Goal: Transaction & Acquisition: Purchase product/service

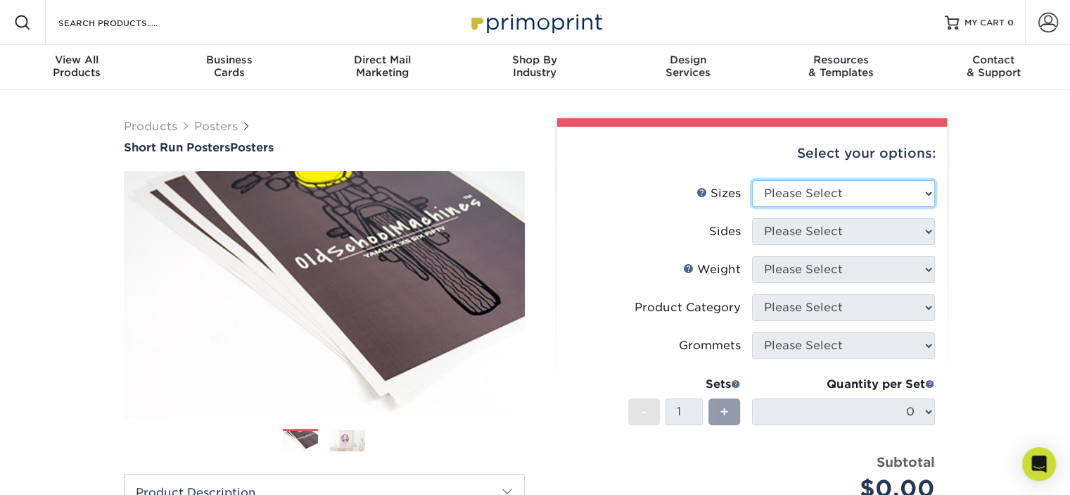
click at [865, 191] on select "Please Select 12" x 12" 12" x 15" 12" x 17" 12" x 18" 12" x 20" 12" x 24" 12" x…" at bounding box center [843, 193] width 183 height 27
select select "30.00x36.00"
click at [752, 180] on select "Please Select 12" x 12" 12" x 15" 12" x 17" 12" x 18" 12" x 20" 12" x 24" 12" x…" at bounding box center [843, 193] width 183 height 27
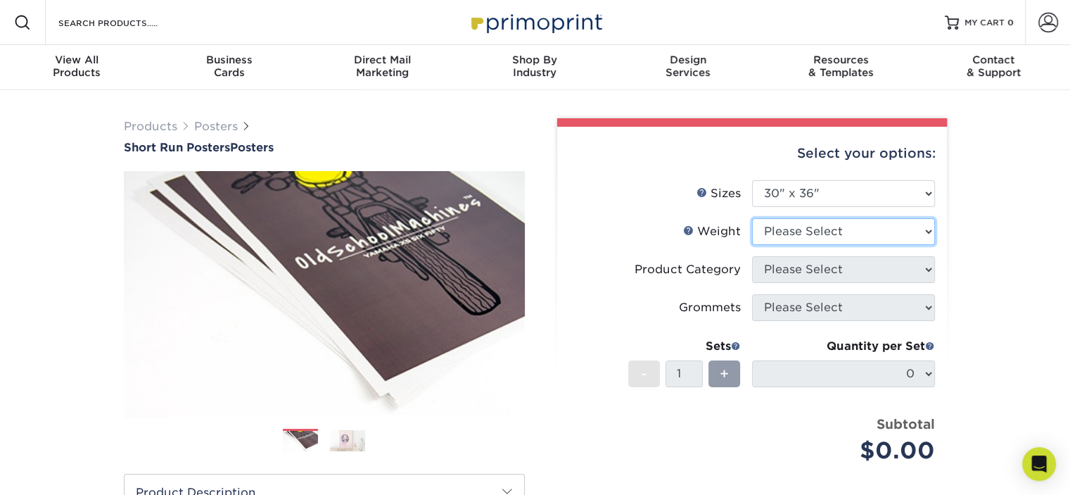
click at [813, 236] on select "Please Select 12PTC2S 8PHOTO" at bounding box center [843, 231] width 183 height 27
select select "12PTC2S"
click at [752, 218] on select "Please Select 12PTC2S 8PHOTO" at bounding box center [843, 231] width 183 height 27
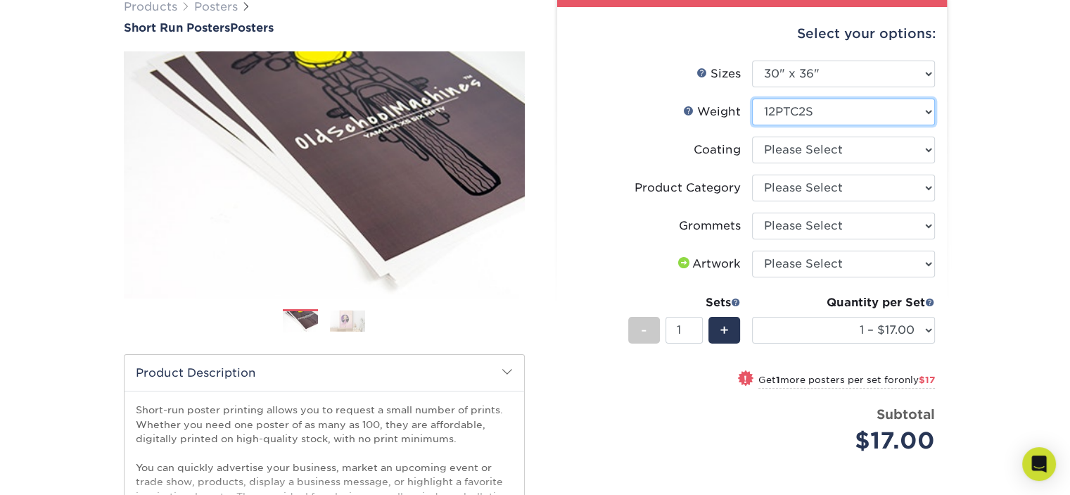
scroll to position [162, 0]
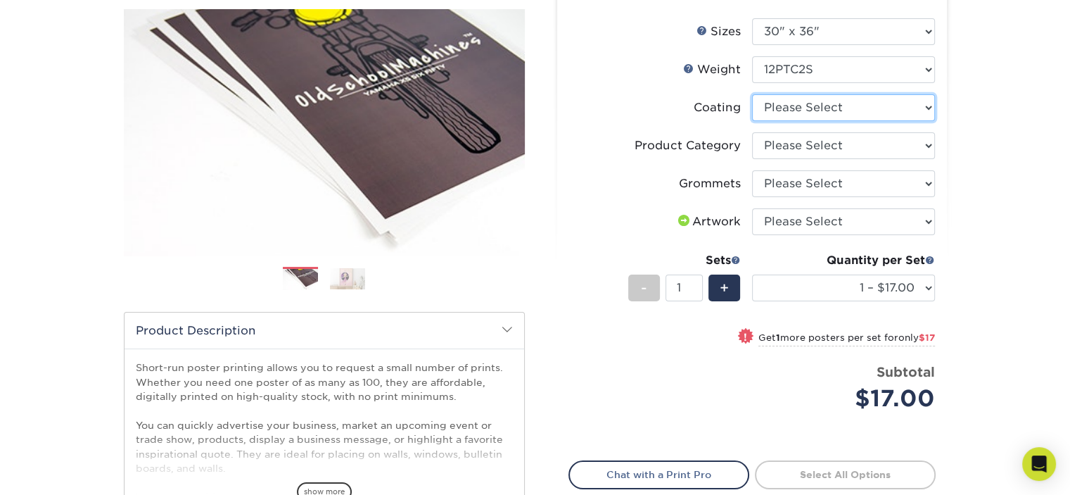
click at [796, 109] on select at bounding box center [843, 107] width 183 height 27
select select "3e7618de-abca-4bda-9f97-8b9129e913d8"
click at [752, 94] on select at bounding box center [843, 107] width 183 height 27
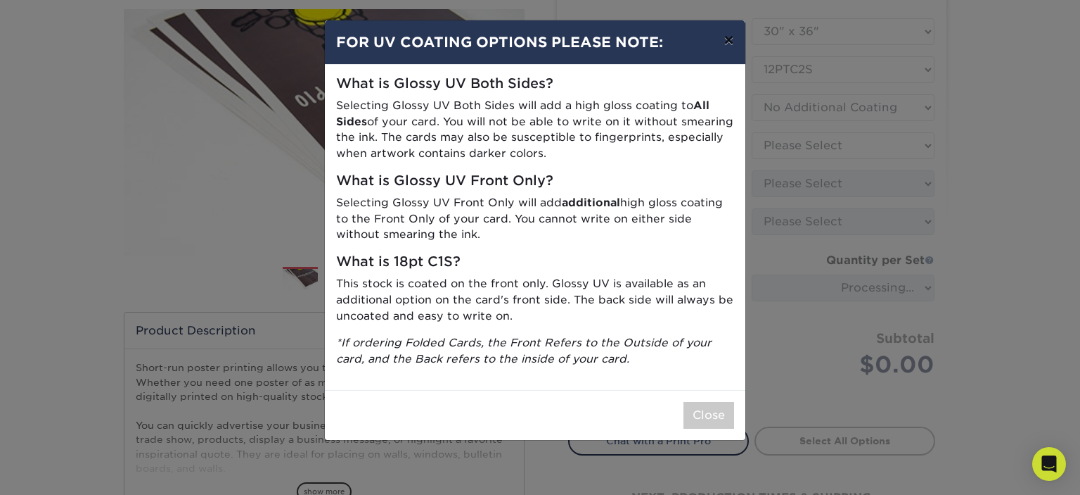
click at [733, 37] on button "×" at bounding box center [729, 39] width 32 height 39
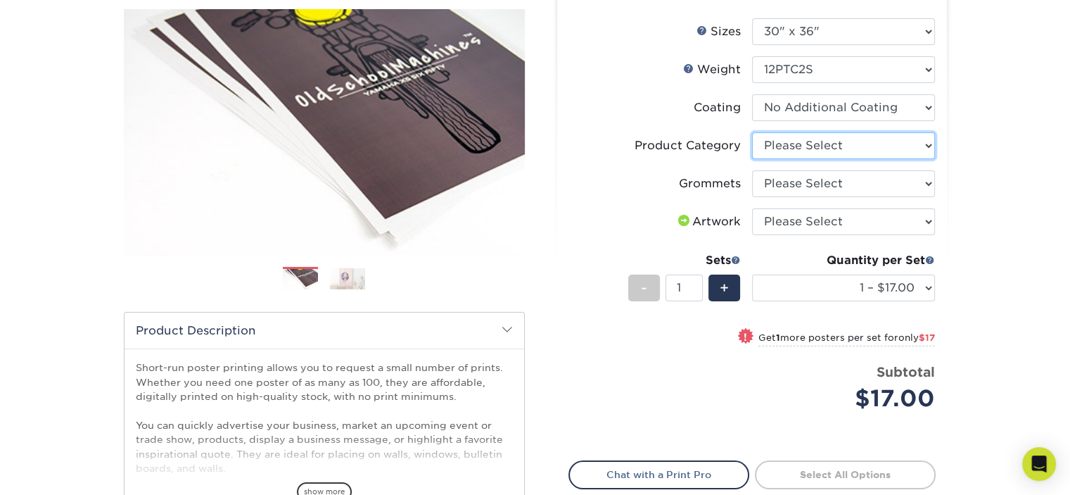
click at [841, 142] on select "Please Select Blockout Poster" at bounding box center [843, 145] width 183 height 27
select select "fa4be506-53fb-4ae9-92ef-b1dd4b719e38"
click at [752, 132] on select "Please Select Blockout Poster" at bounding box center [843, 145] width 183 height 27
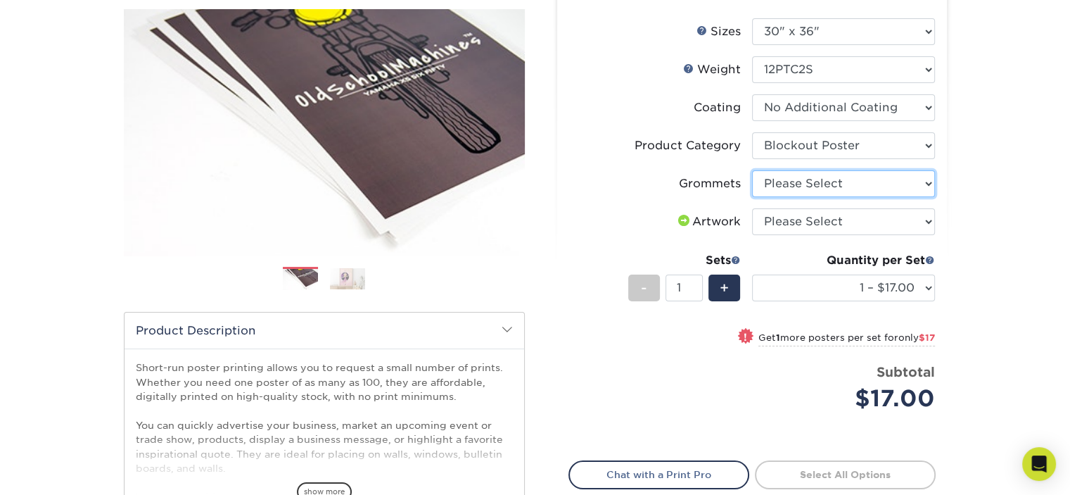
click at [840, 178] on select "Please Select No Grommets Yes, Grommet All 4 Corners Yes, Grommets Top Corners …" at bounding box center [843, 183] width 183 height 27
select select "90d329df-db80-4206-b821-ff9d3f363977"
click at [752, 170] on select "Please Select No Grommets Yes, Grommet All 4 Corners Yes, Grommets Top Corners …" at bounding box center [843, 183] width 183 height 27
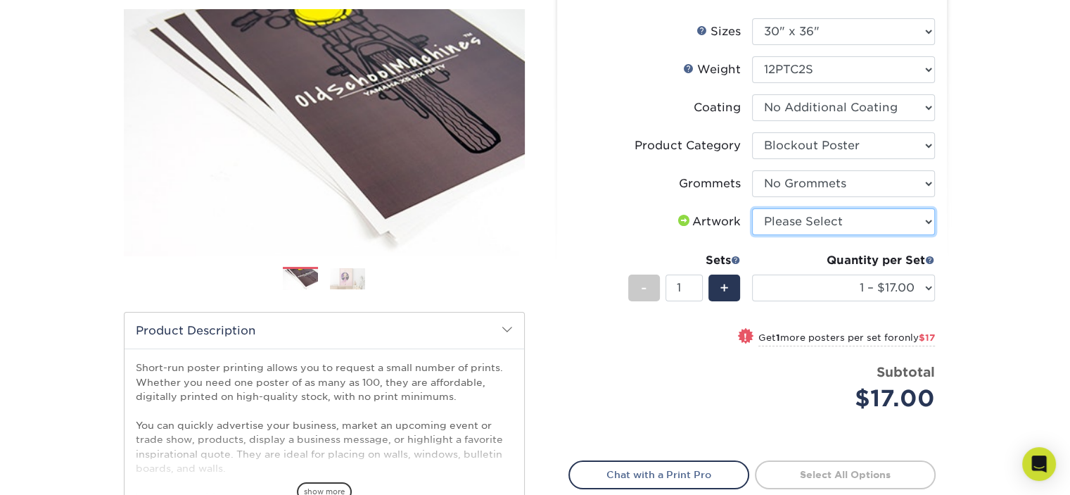
click at [844, 222] on select "Please Select I will upload files I need a design - $150" at bounding box center [843, 221] width 183 height 27
select select "upload"
click at [752, 208] on select "Please Select I will upload files I need a design - $150" at bounding box center [843, 221] width 183 height 27
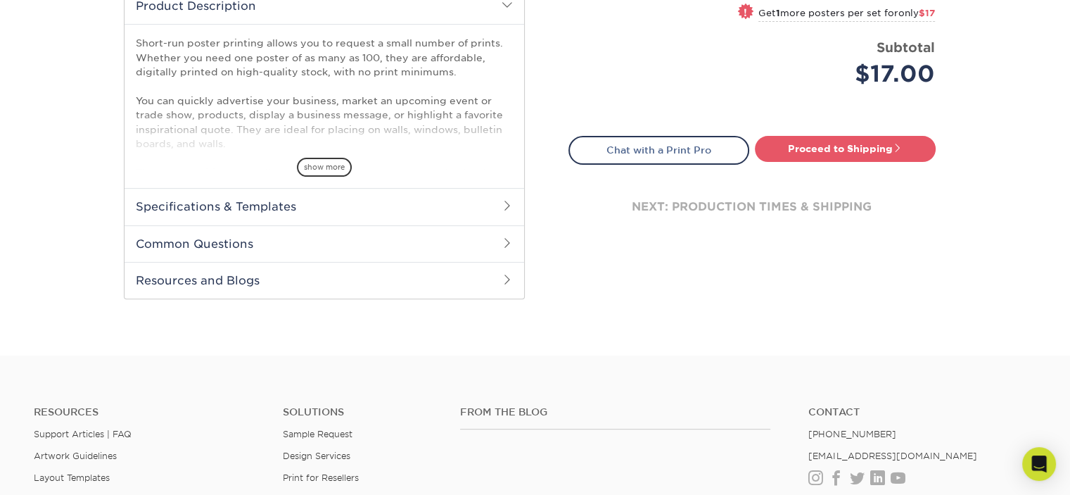
scroll to position [511, 0]
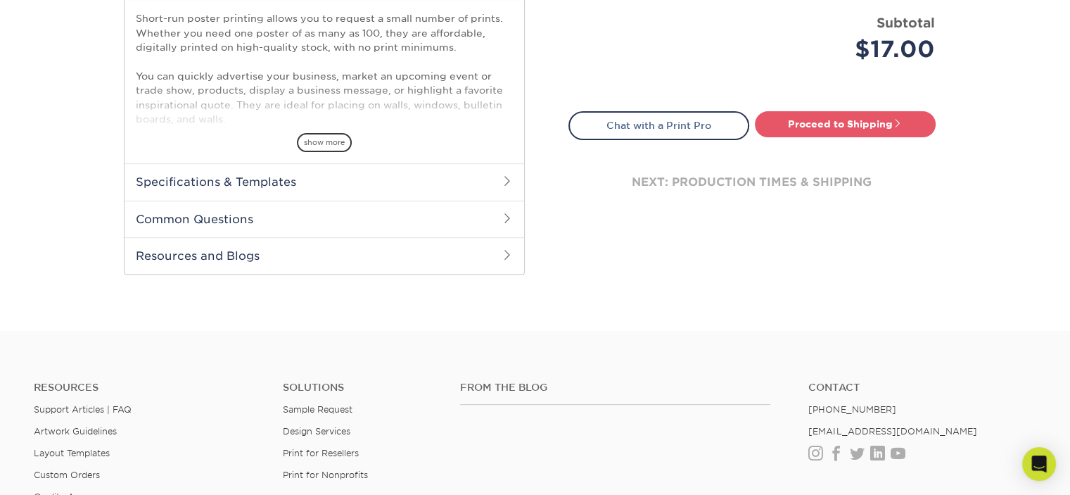
click at [450, 191] on h2 "Specifications & Templates" at bounding box center [325, 181] width 400 height 37
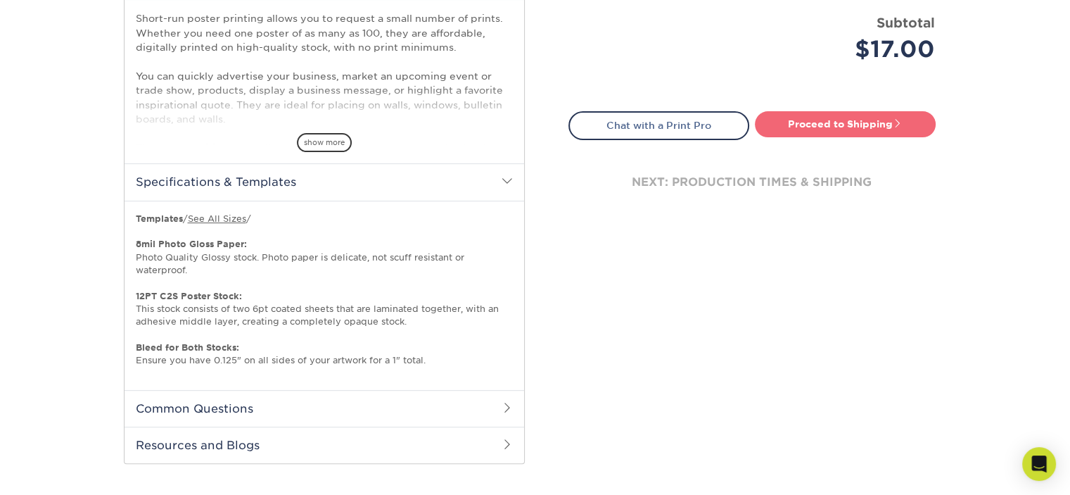
click at [827, 123] on link "Proceed to Shipping" at bounding box center [845, 123] width 181 height 25
type input "Set 1"
select select "121c87fb-0d05-465c-88d3-62c8b60f15c9"
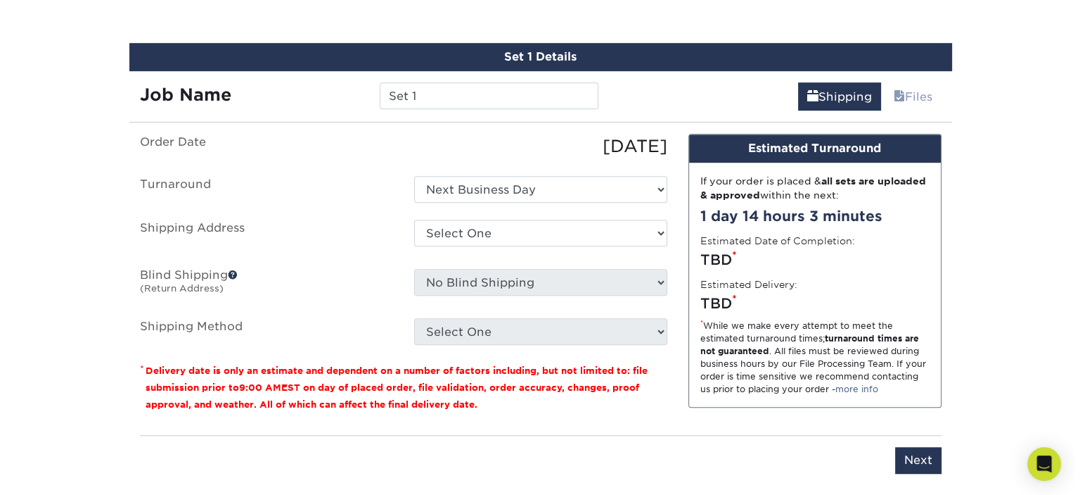
scroll to position [986, 0]
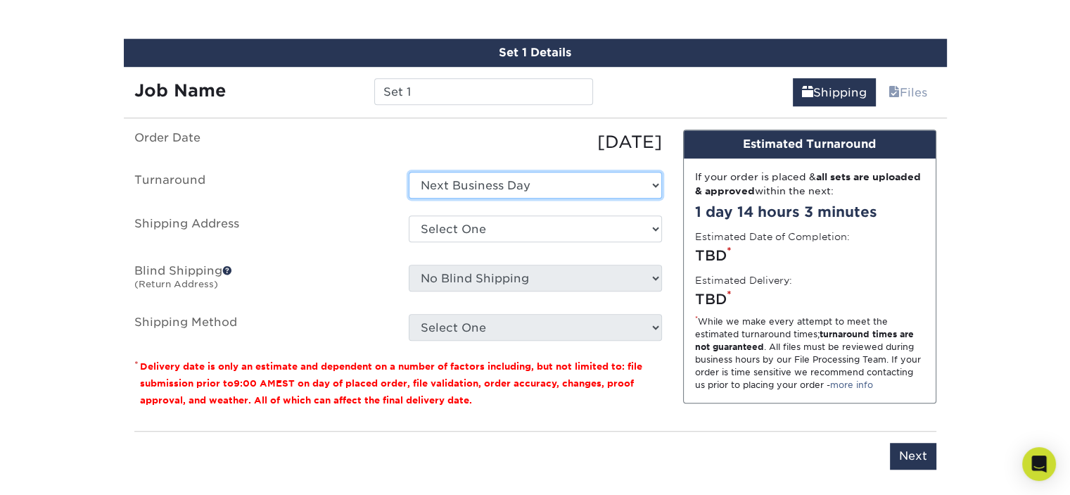
click at [620, 179] on select "Select One Next Business Day" at bounding box center [535, 185] width 253 height 27
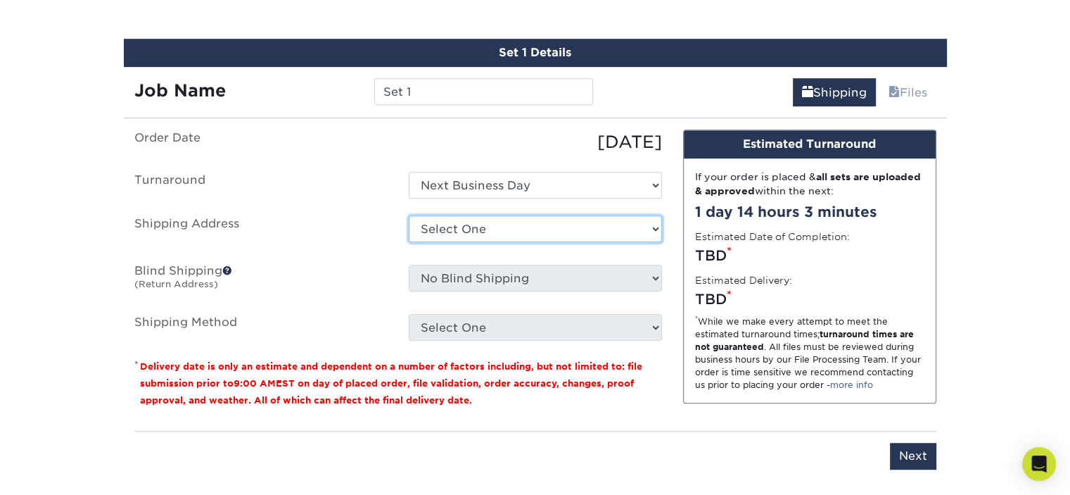
click at [611, 228] on select "Select One + Add New Address - Login" at bounding box center [535, 228] width 253 height 27
select select "newaddress"
click at [409, 215] on select "Select One + Add New Address - Login" at bounding box center [535, 228] width 253 height 27
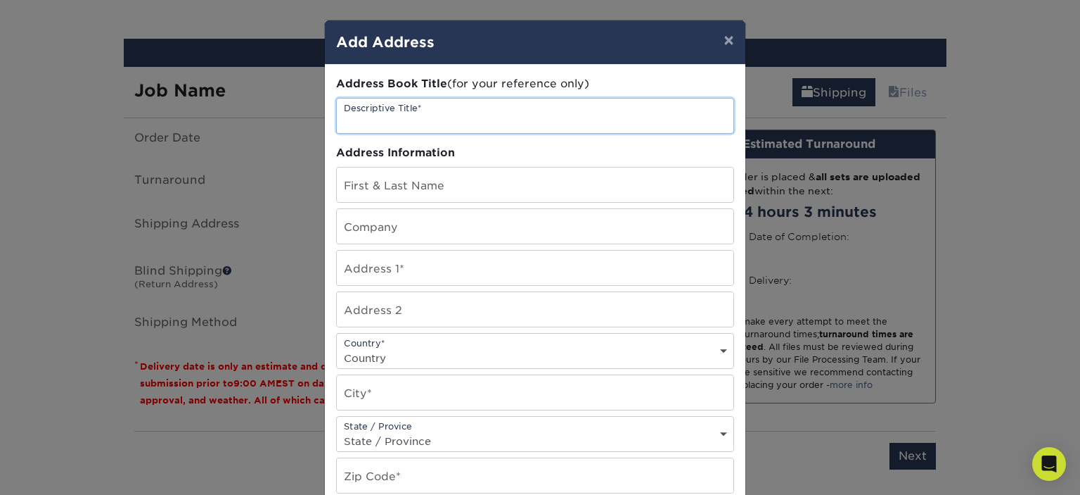
click at [534, 117] on input "text" at bounding box center [535, 115] width 397 height 34
type input "H"
type input "Home"
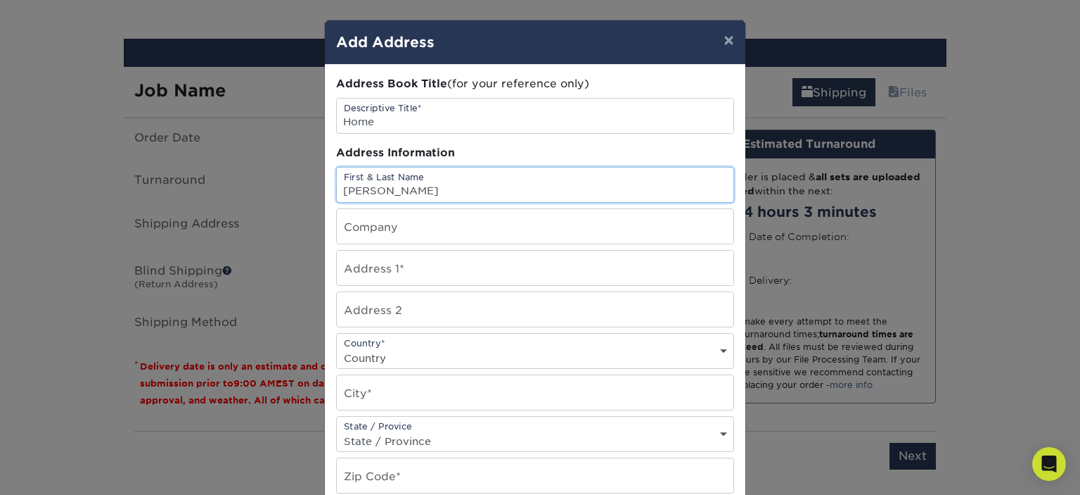
type input "[PERSON_NAME]"
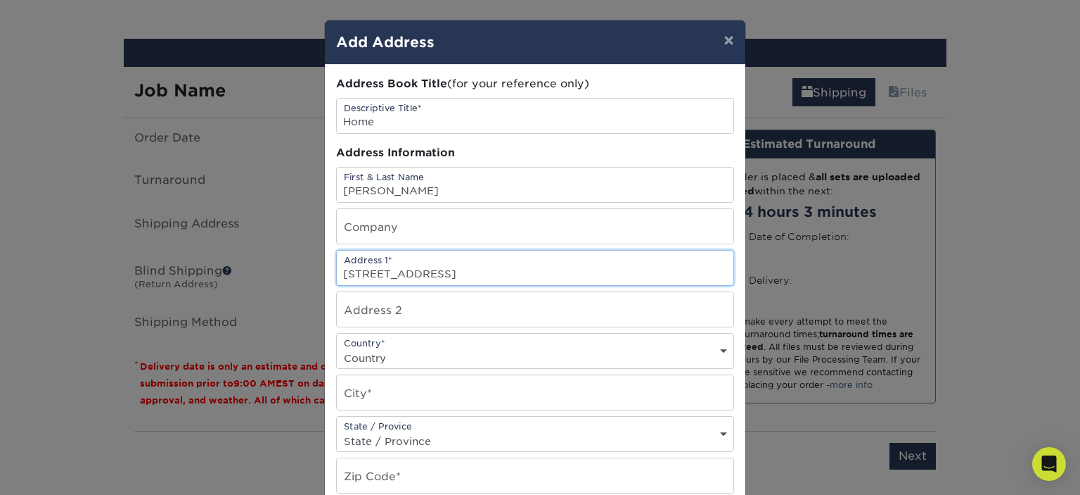
type input "[STREET_ADDRESS]"
select select "US"
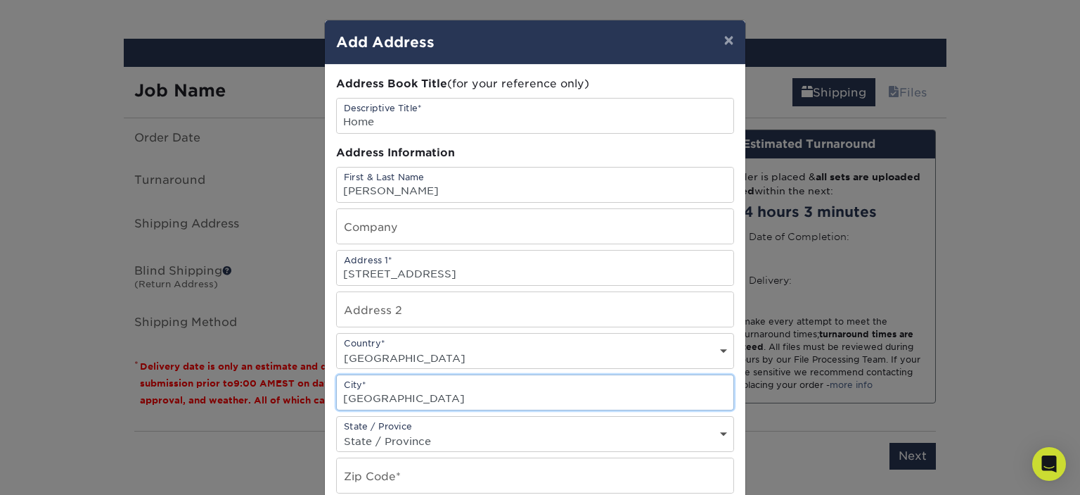
type input "[GEOGRAPHIC_DATA]"
select select "KY"
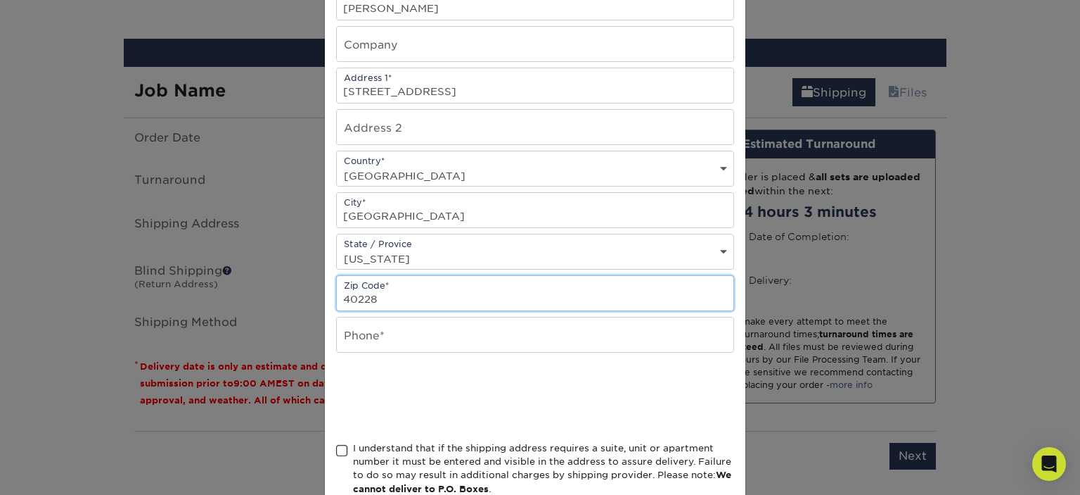
scroll to position [187, 0]
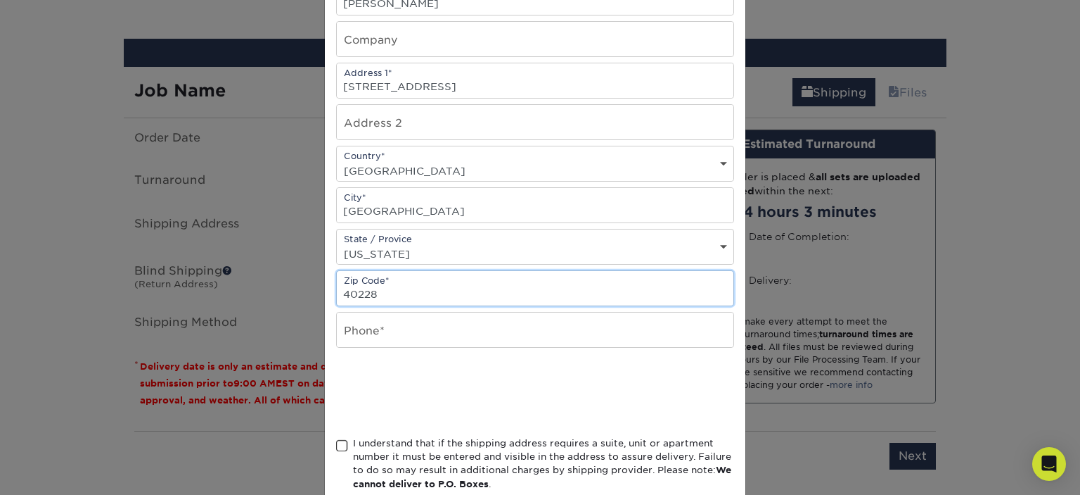
type input "40228"
type input "7063047311"
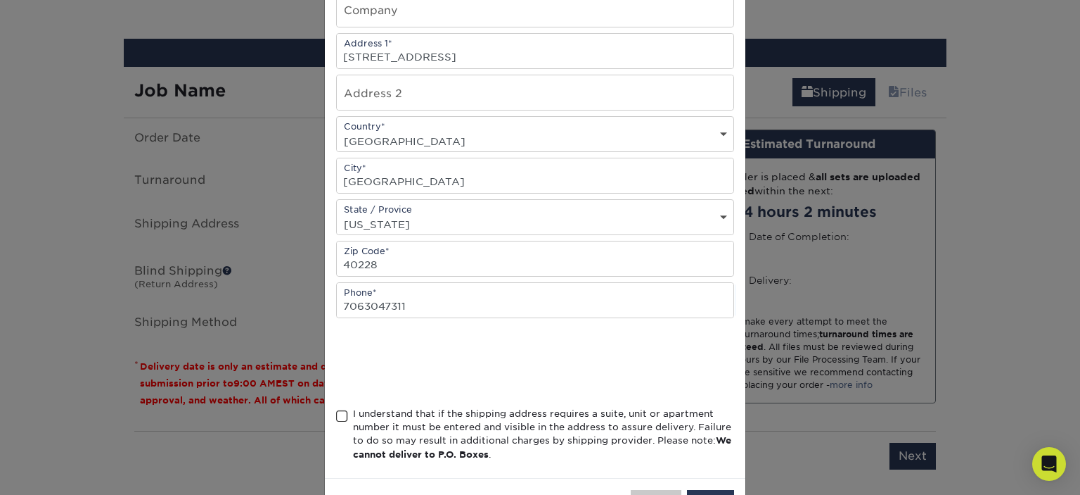
scroll to position [248, 0]
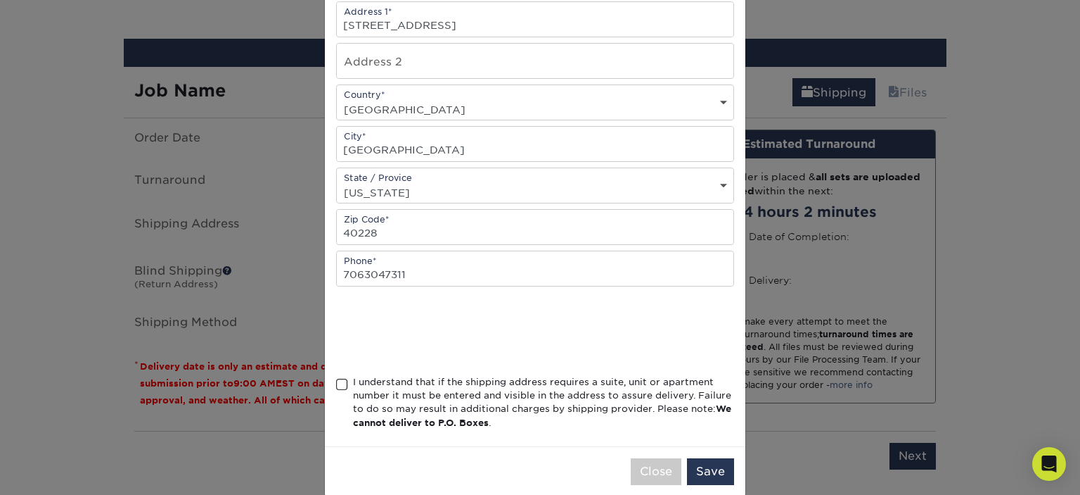
click at [337, 383] on span at bounding box center [342, 384] width 12 height 13
click at [0, 0] on input "I understand that if the shipping address requires a suite, unit or apartment n…" at bounding box center [0, 0] width 0 height 0
click at [706, 466] on button "Save" at bounding box center [710, 471] width 47 height 27
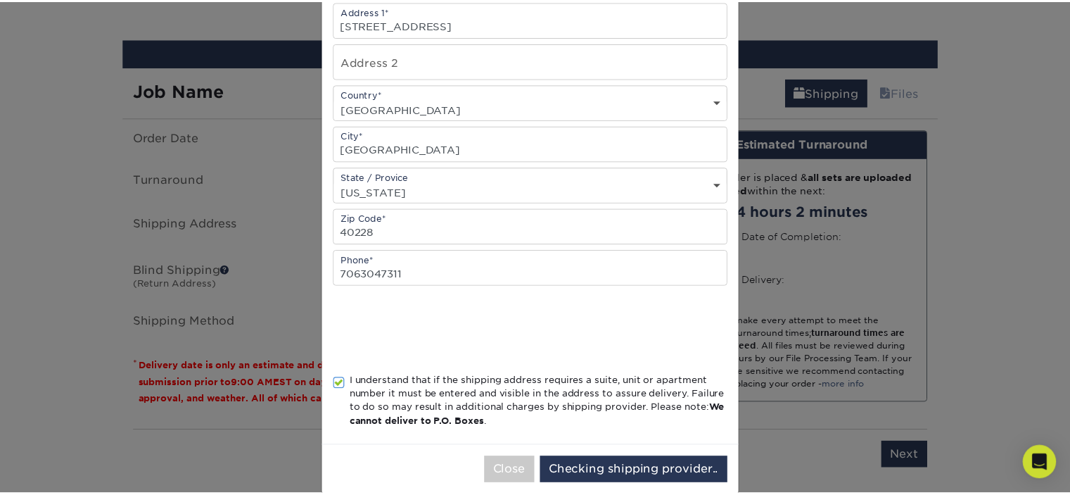
scroll to position [0, 0]
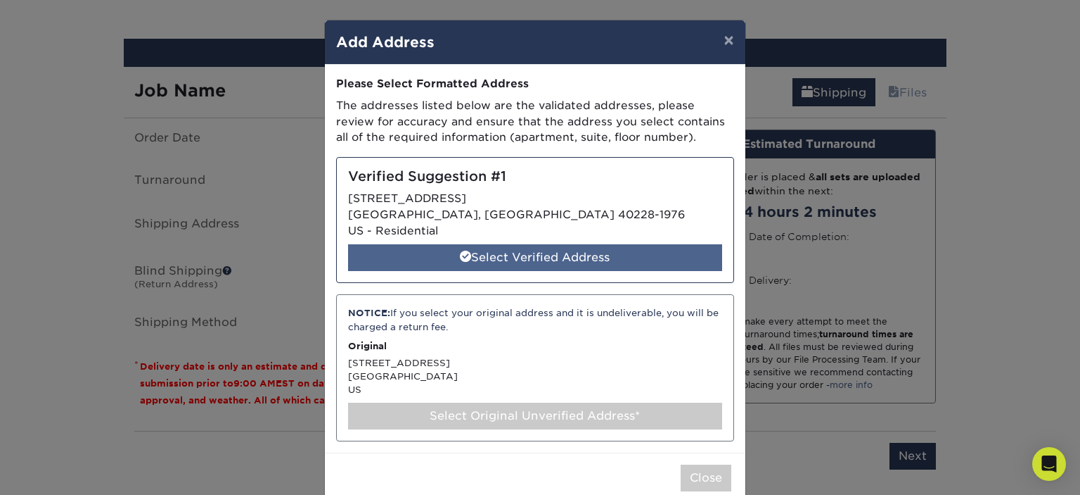
click at [517, 250] on div "Select Verified Address" at bounding box center [535, 257] width 374 height 27
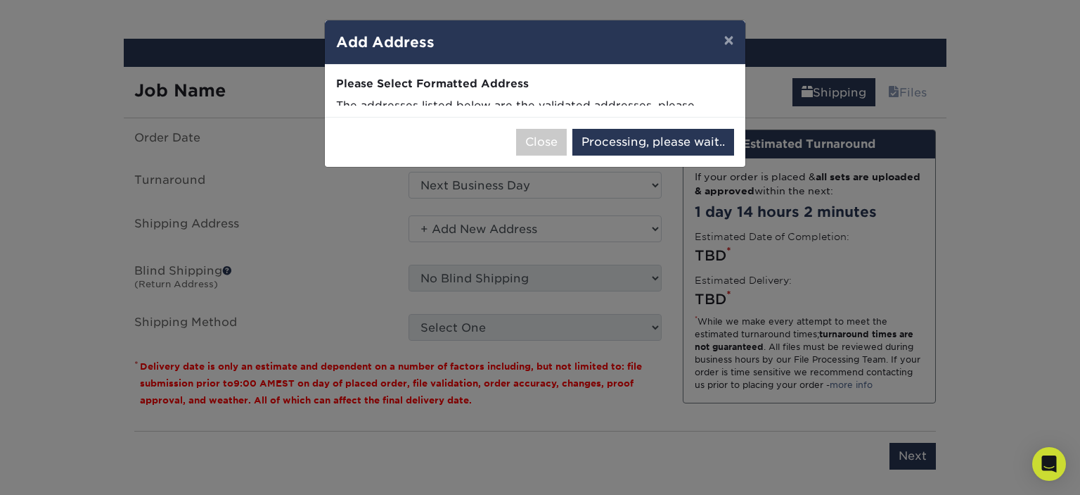
select select "286657"
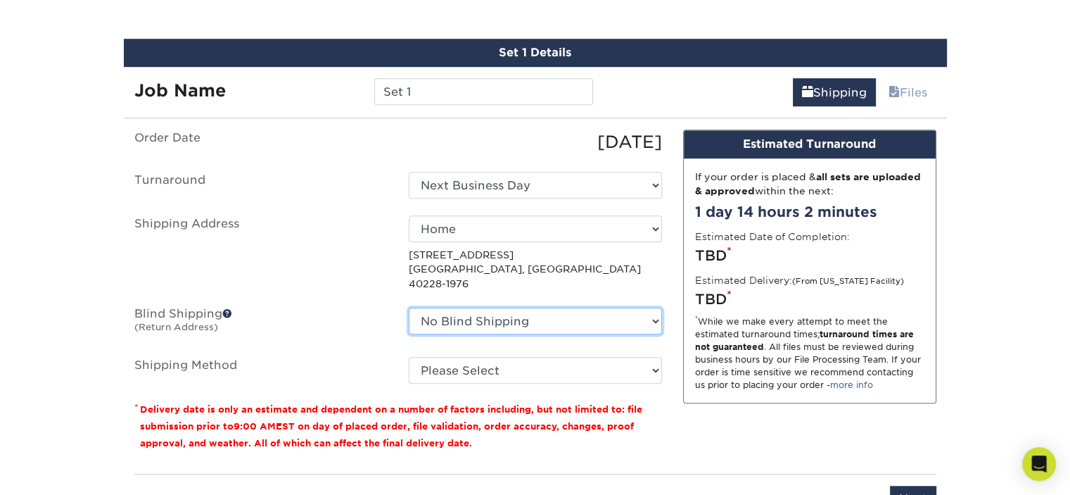
click at [509, 307] on select "No Blind Shipping + Add New Address" at bounding box center [535, 320] width 253 height 27
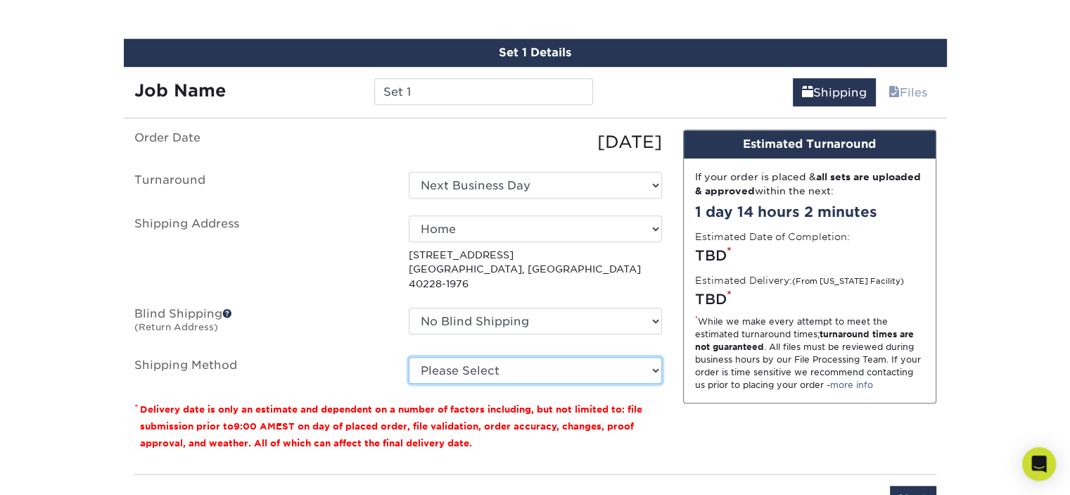
click at [495, 357] on select "Please Select Ground Shipping (+$29.21) 3 Day Shipping Service (+$49.47) 2 Day …" at bounding box center [535, 370] width 253 height 27
select select "03"
click at [409, 357] on select "Please Select Ground Shipping (+$29.21) 3 Day Shipping Service (+$49.47) 2 Day …" at bounding box center [535, 370] width 253 height 27
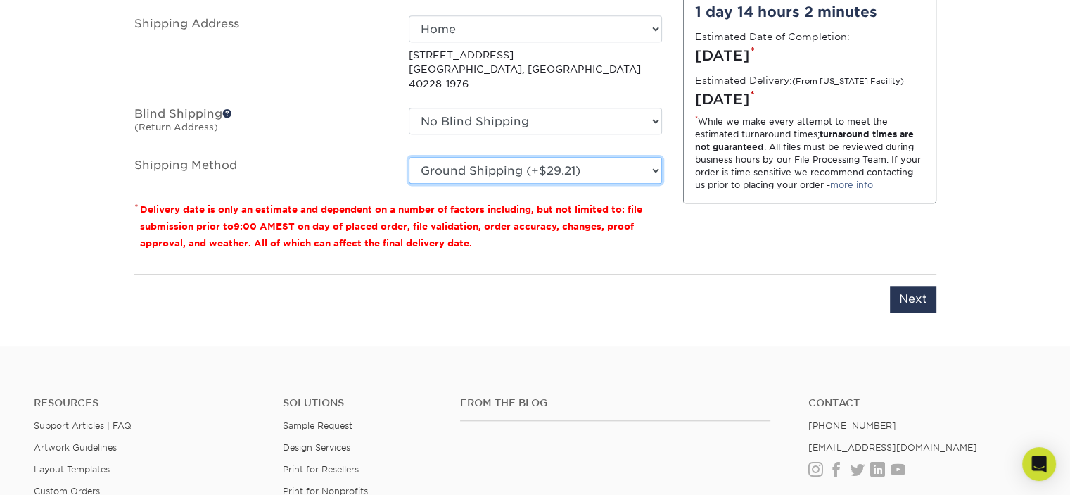
scroll to position [1158, 0]
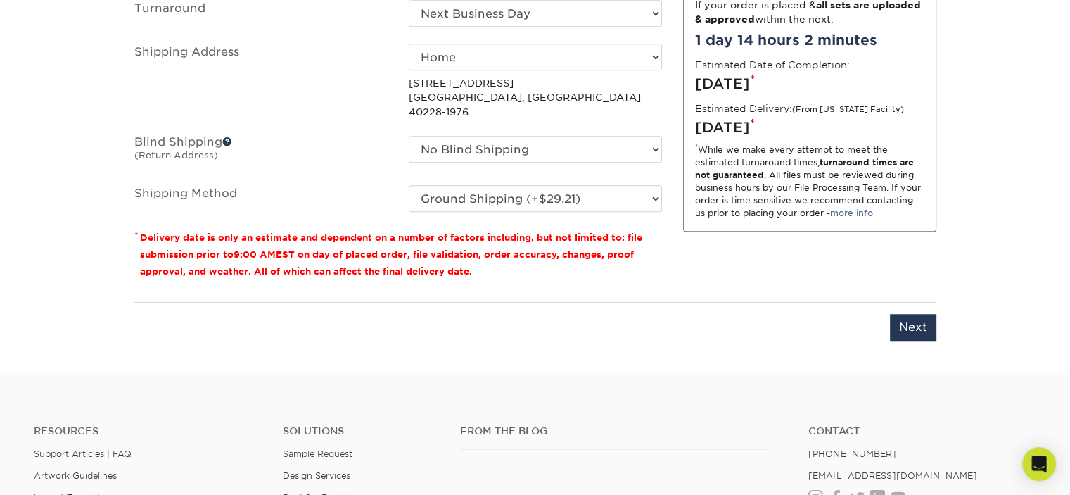
drag, startPoint x: 918, startPoint y: 311, endPoint x: 1027, endPoint y: 176, distance: 173.6
click at [914, 314] on input "Next" at bounding box center [913, 327] width 46 height 27
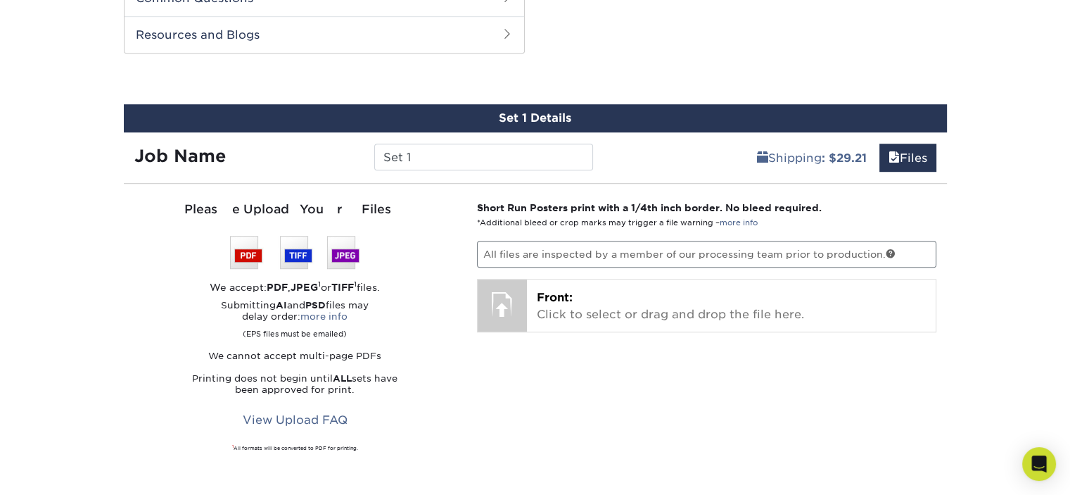
scroll to position [938, 0]
